Goal: Check status: Check status

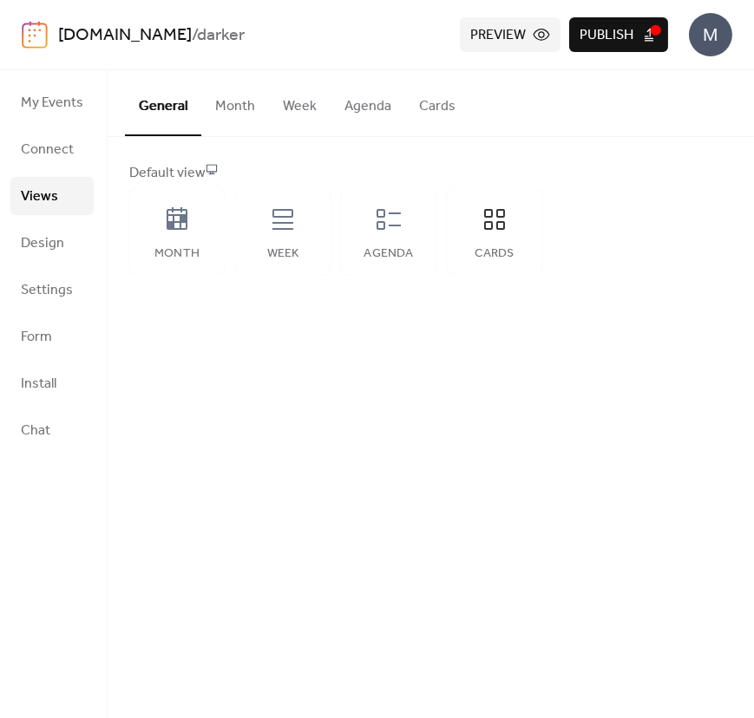
click at [543, 25] on button "Preview" at bounding box center [510, 34] width 101 height 35
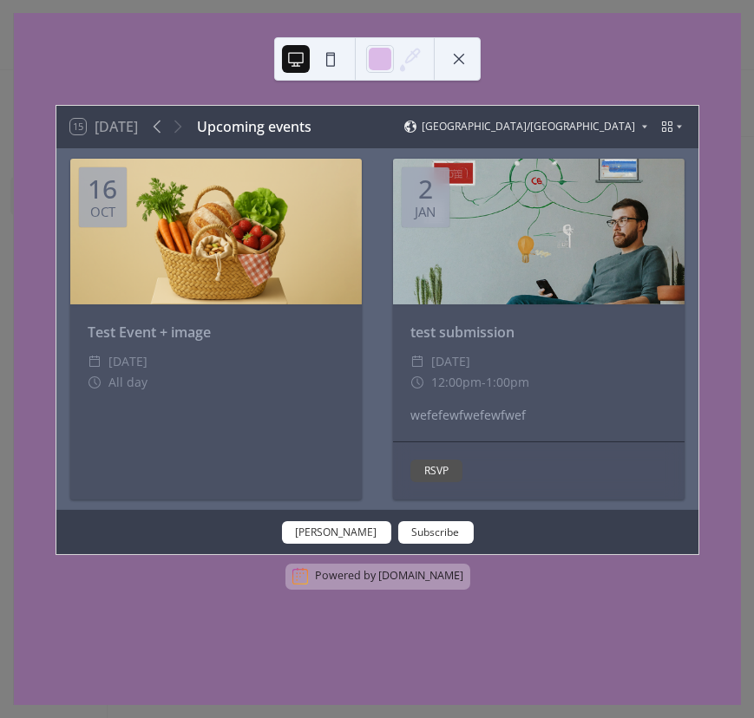
click at [147, 356] on span "Thursday, October 16, 2025" at bounding box center [127, 361] width 39 height 21
